Goal: Information Seeking & Learning: Learn about a topic

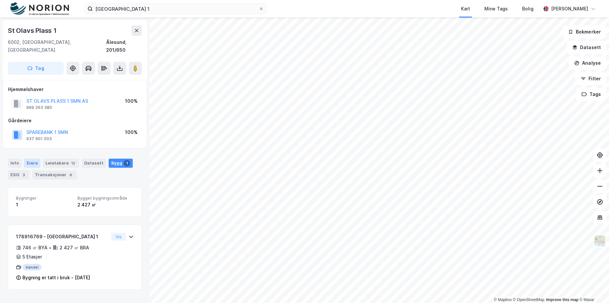
click at [24, 159] on div "Eiere" at bounding box center [32, 163] width 16 height 9
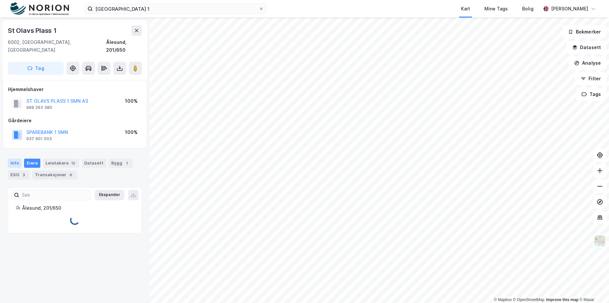
click at [21, 159] on div "Info" at bounding box center [15, 163] width 14 height 9
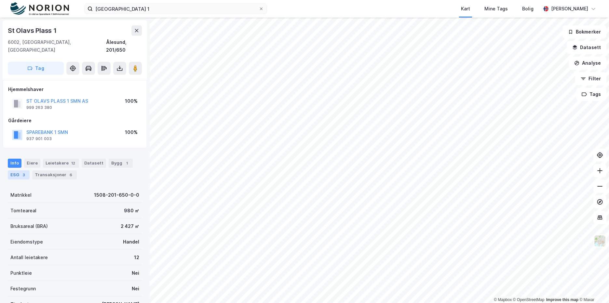
click at [20, 171] on div "ESG 3" at bounding box center [19, 175] width 22 height 9
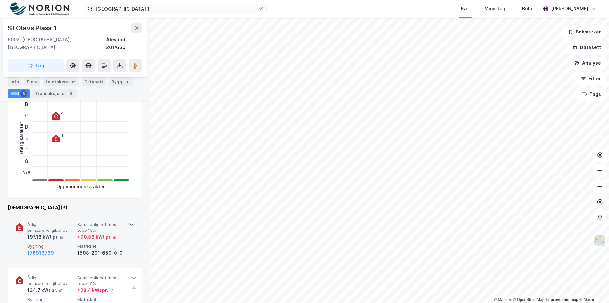
scroll to position [163, 0]
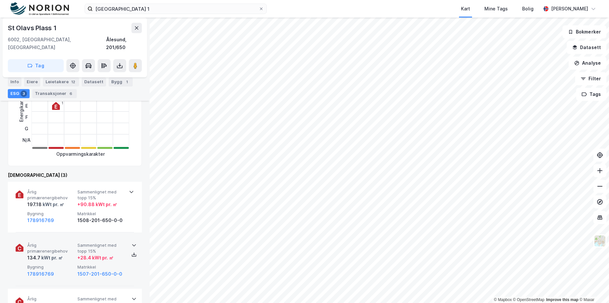
click at [114, 243] on span "Sammenlignet med topp 15%" at bounding box center [101, 248] width 48 height 11
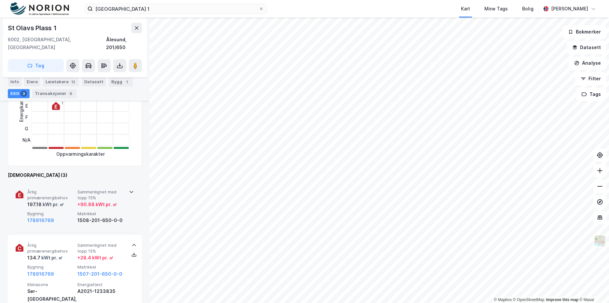
click at [116, 182] on div "Årlig primærenergibehov 197.18 kWt pr. ㎡ Sammenlignet med topp 15% + 90.88 kWt …" at bounding box center [75, 207] width 118 height 51
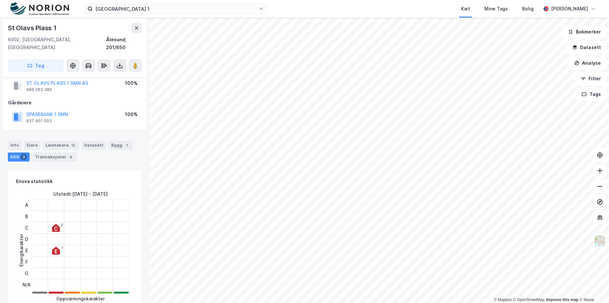
scroll to position [33, 0]
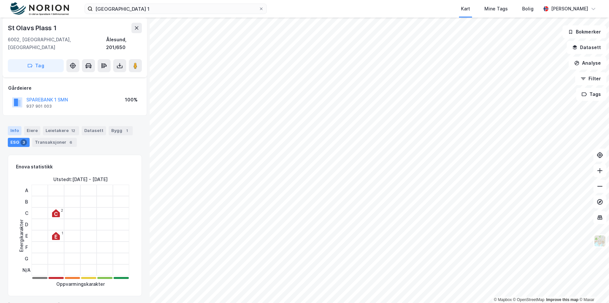
click at [17, 126] on div "Info" at bounding box center [15, 130] width 14 height 9
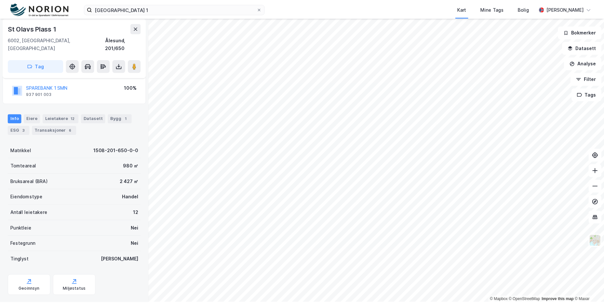
scroll to position [51, 0]
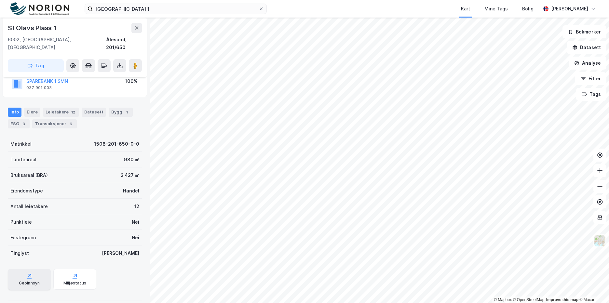
click at [41, 269] on div "Geoinnsyn" at bounding box center [29, 279] width 43 height 21
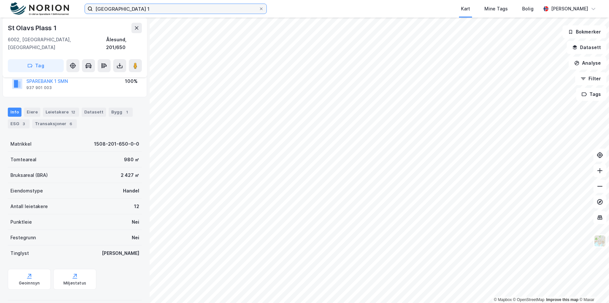
click at [152, 12] on input "[GEOGRAPHIC_DATA] 1" at bounding box center [176, 9] width 166 height 10
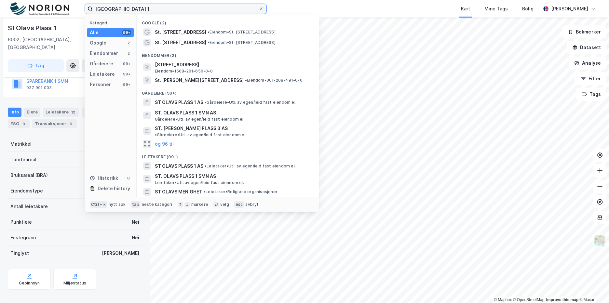
click at [152, 12] on input "[GEOGRAPHIC_DATA] 1" at bounding box center [176, 9] width 166 height 10
type input "[STREET_ADDRESS]"
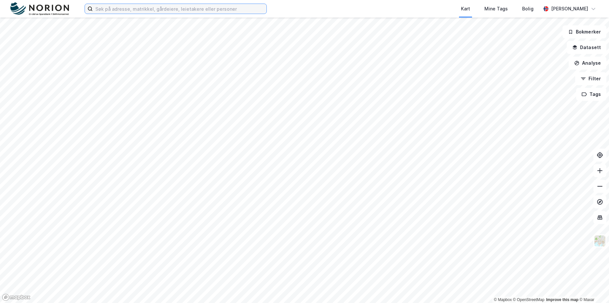
click at [111, 7] on input at bounding box center [180, 9] width 174 height 10
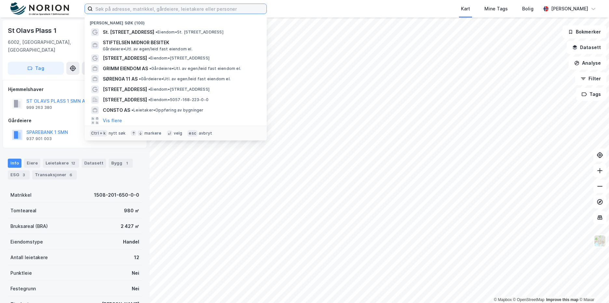
click at [111, 7] on input at bounding box center [180, 9] width 174 height 10
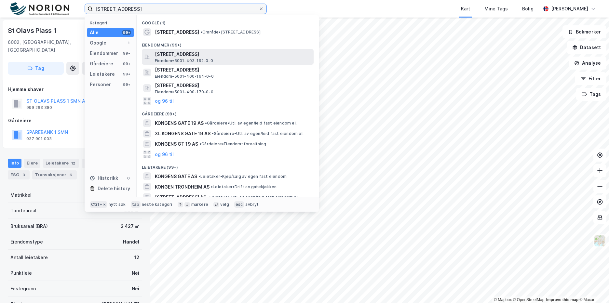
type input "kongens gate 19 trondheim"
click at [236, 57] on span "Kongens gate 19, 7012, TRONDHEIM, TRONDHEIM" at bounding box center [233, 54] width 156 height 8
